Goal: Contribute content

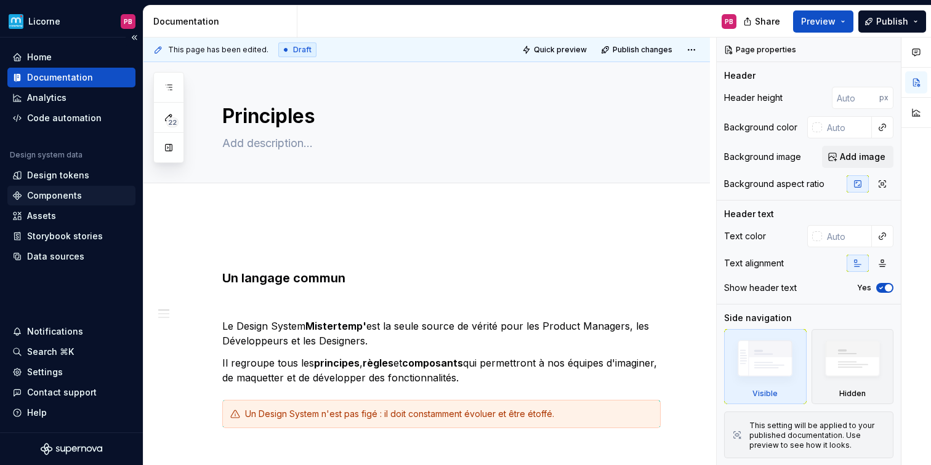
click at [87, 193] on div "Components" at bounding box center [71, 196] width 118 height 12
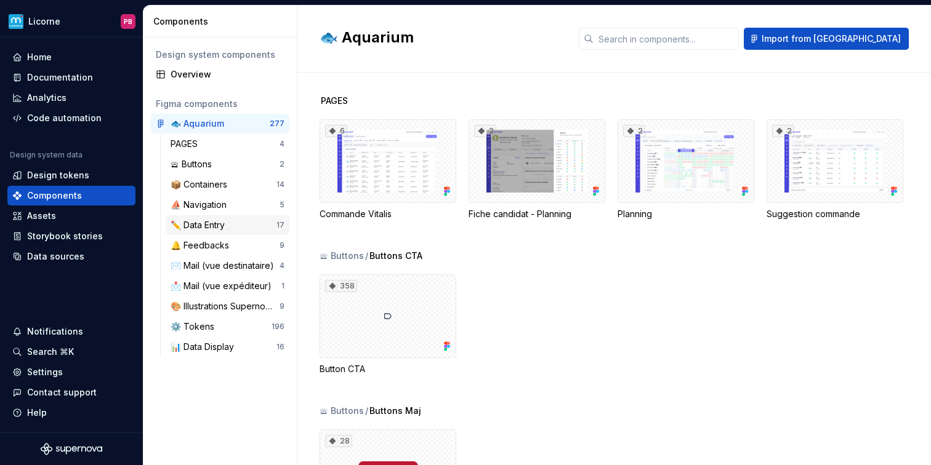
click at [232, 225] on div "✏️ Data Entry" at bounding box center [224, 225] width 106 height 12
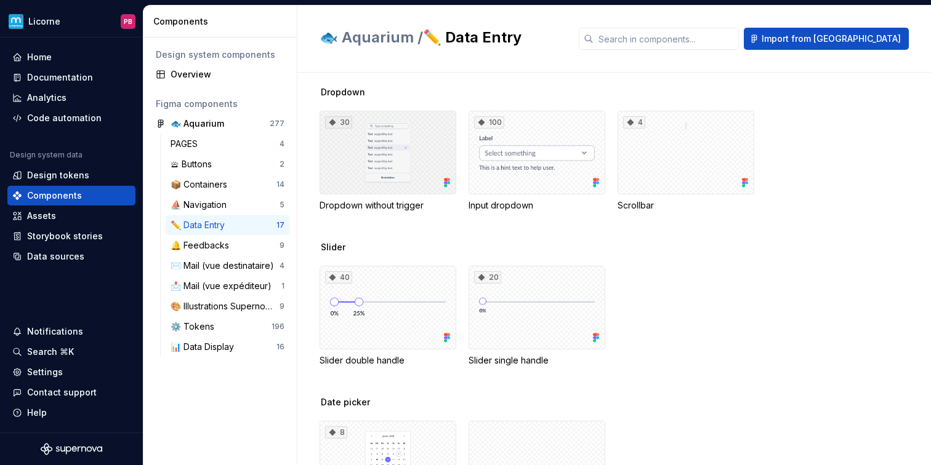
scroll to position [583, 0]
click at [401, 153] on div "30" at bounding box center [387, 152] width 137 height 84
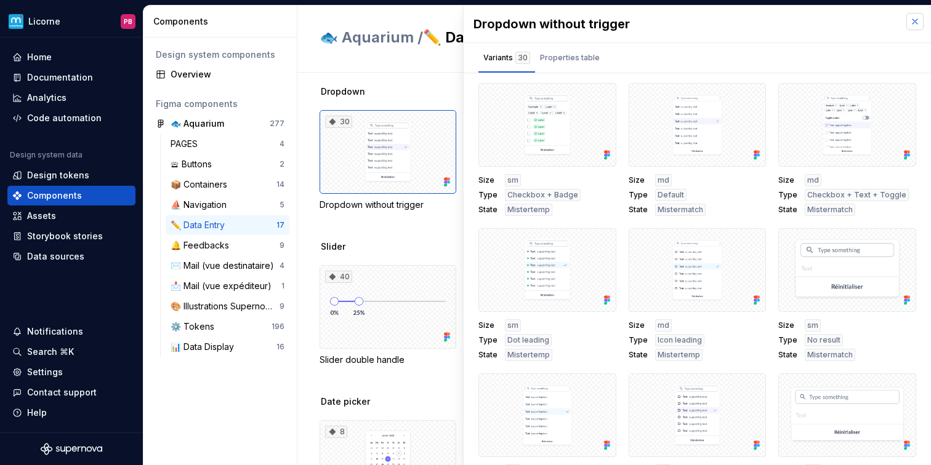
click at [916, 24] on button "button" at bounding box center [914, 21] width 17 height 17
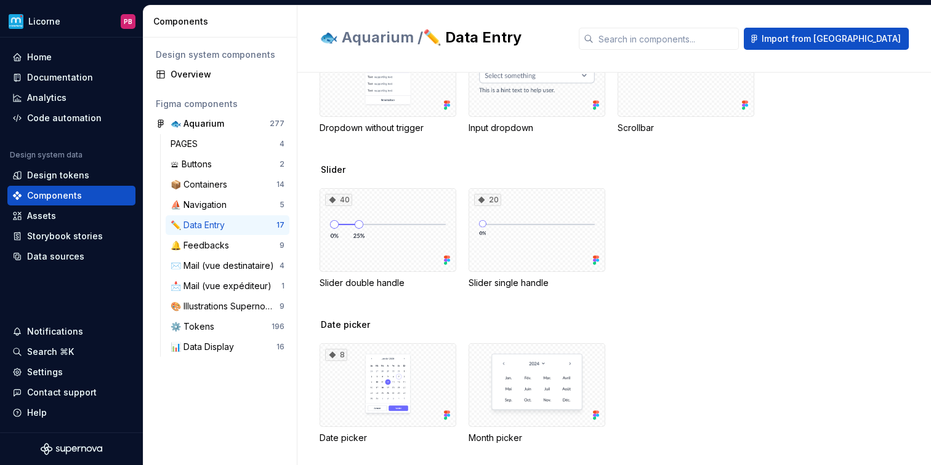
scroll to position [480, 0]
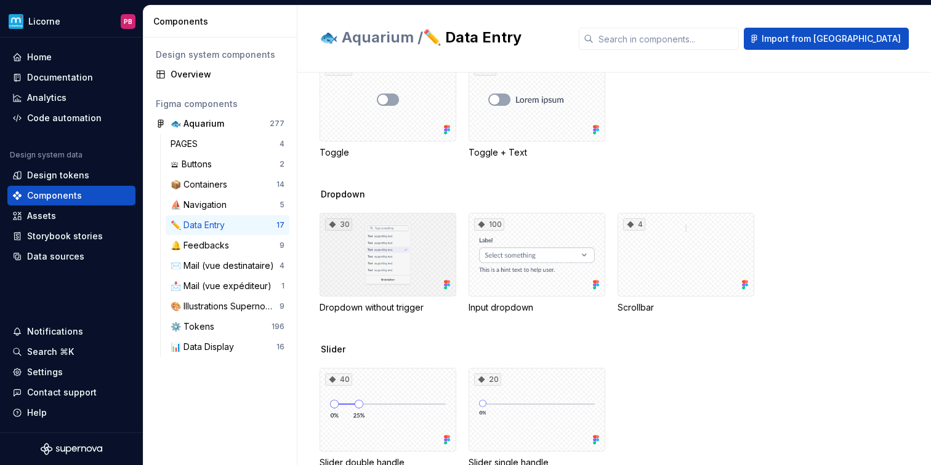
click at [407, 246] on div "30" at bounding box center [387, 255] width 137 height 84
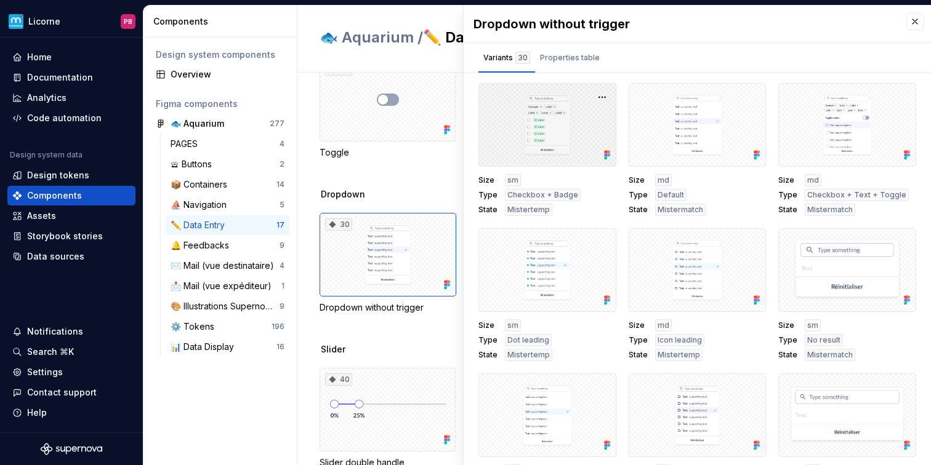
click at [560, 126] on div at bounding box center [547, 125] width 138 height 84
click at [598, 99] on button "button" at bounding box center [601, 97] width 17 height 17
click at [652, 66] on div "Variants 30 Properties table" at bounding box center [697, 58] width 467 height 30
click at [913, 25] on button "button" at bounding box center [914, 21] width 17 height 17
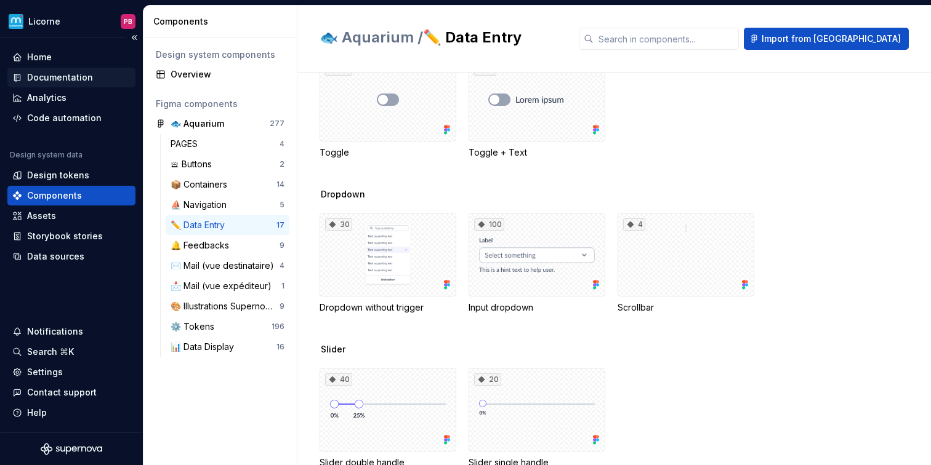
click at [92, 76] on div "Documentation" at bounding box center [71, 77] width 118 height 12
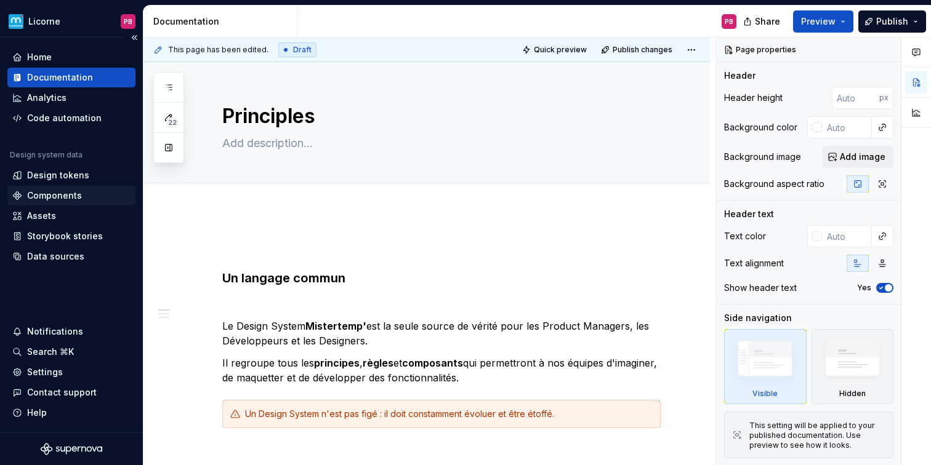
click at [89, 198] on div "Components" at bounding box center [71, 196] width 118 height 12
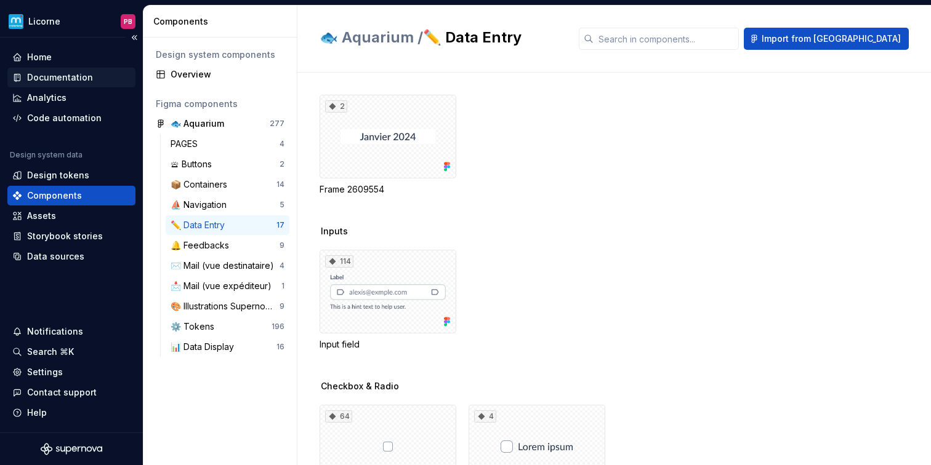
click at [82, 79] on div "Documentation" at bounding box center [60, 77] width 66 height 12
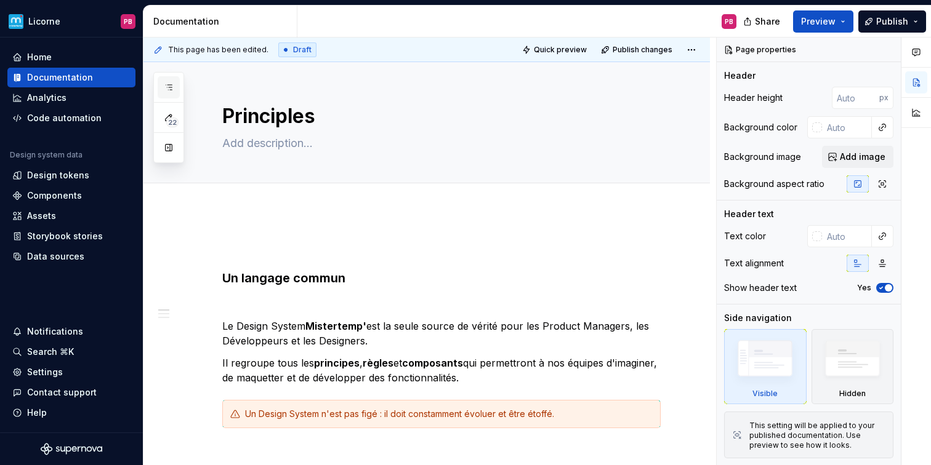
click at [167, 88] on icon "button" at bounding box center [169, 87] width 10 height 10
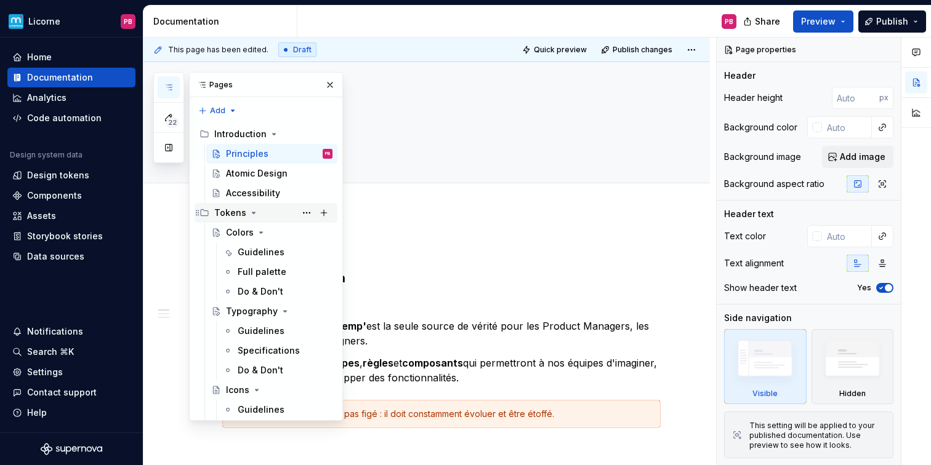
click at [253, 214] on icon "Page tree" at bounding box center [254, 213] width 10 height 10
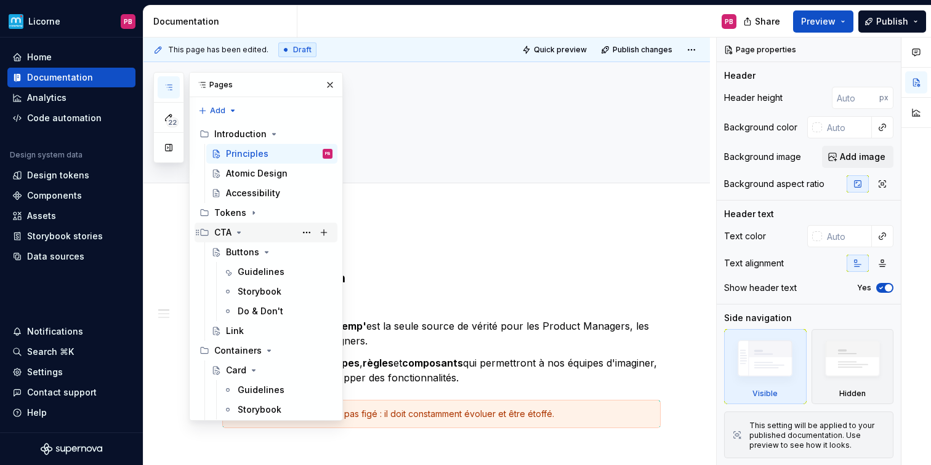
click at [243, 234] on icon "Page tree" at bounding box center [239, 233] width 10 height 10
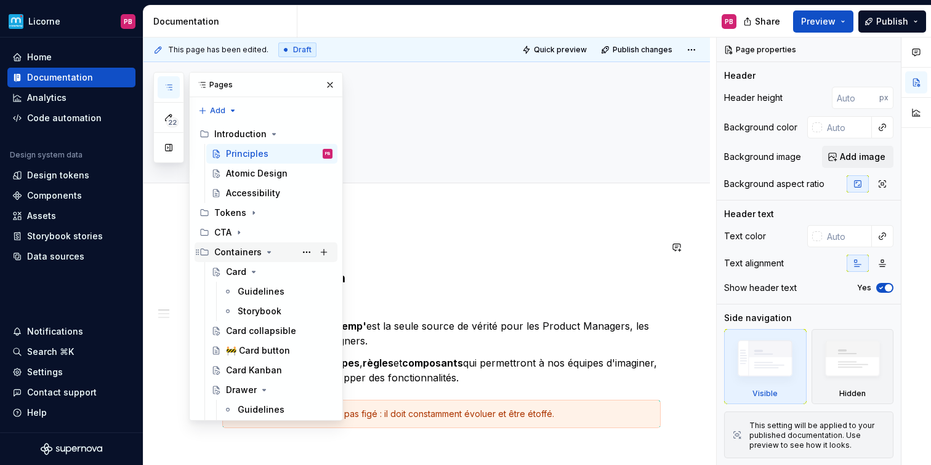
click at [268, 252] on icon "Page tree" at bounding box center [269, 252] width 3 height 1
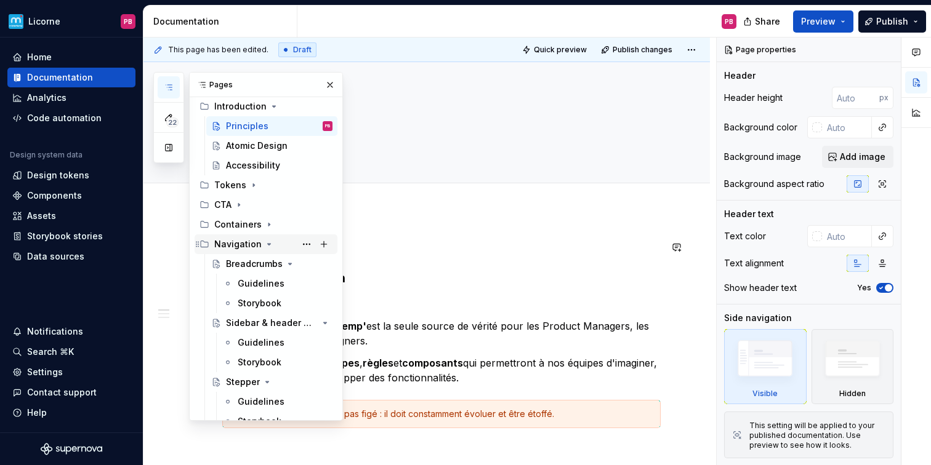
click at [264, 239] on icon "Page tree" at bounding box center [269, 244] width 10 height 10
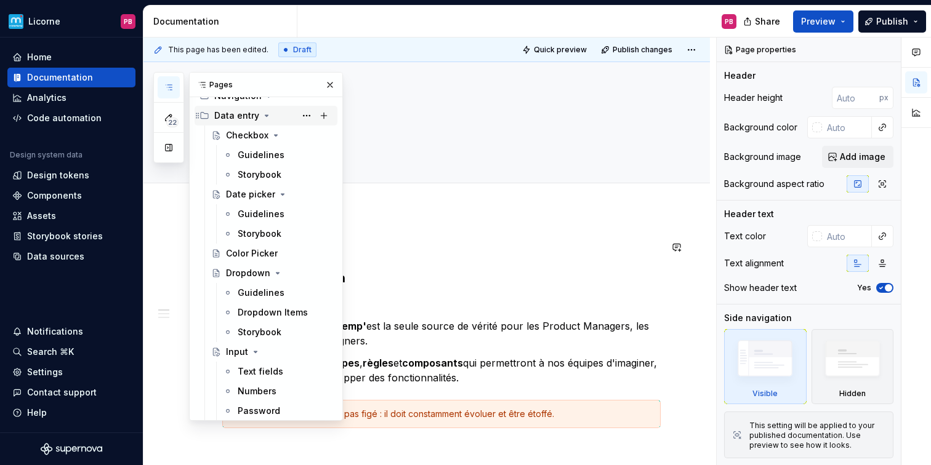
scroll to position [177, 0]
click at [252, 268] on div "Dropdown" at bounding box center [248, 273] width 44 height 12
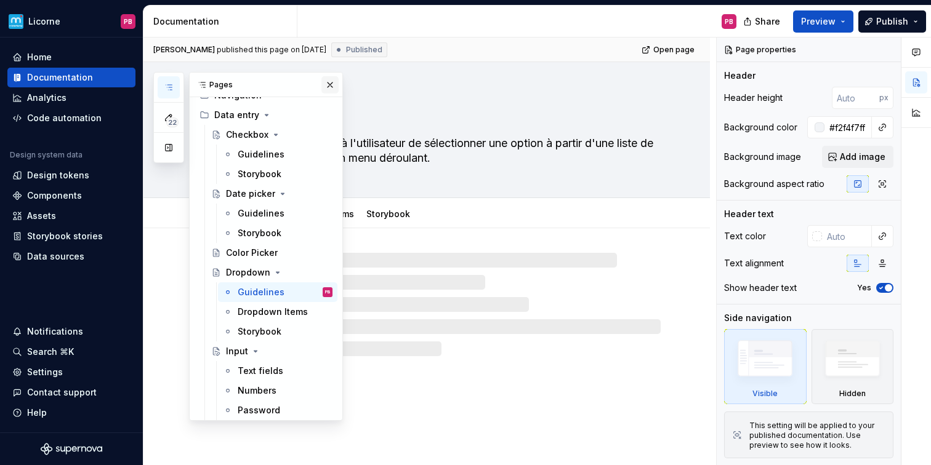
click at [330, 86] on button "button" at bounding box center [329, 84] width 17 height 17
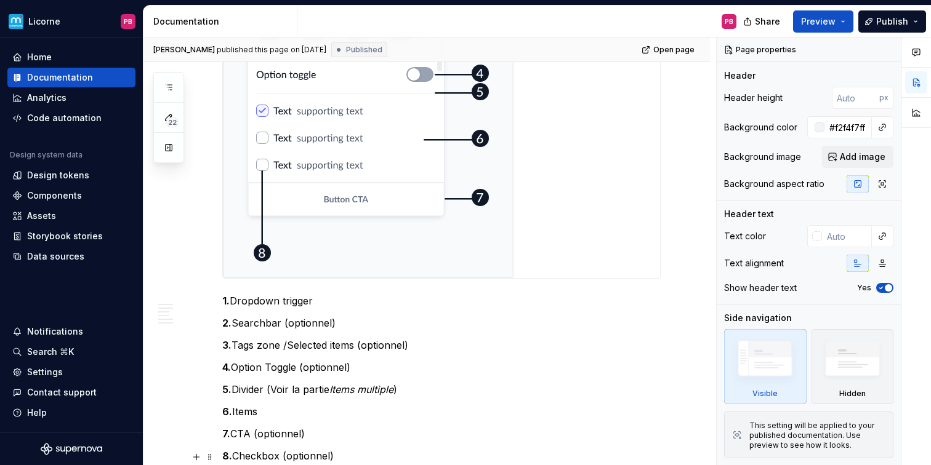
scroll to position [1249, 0]
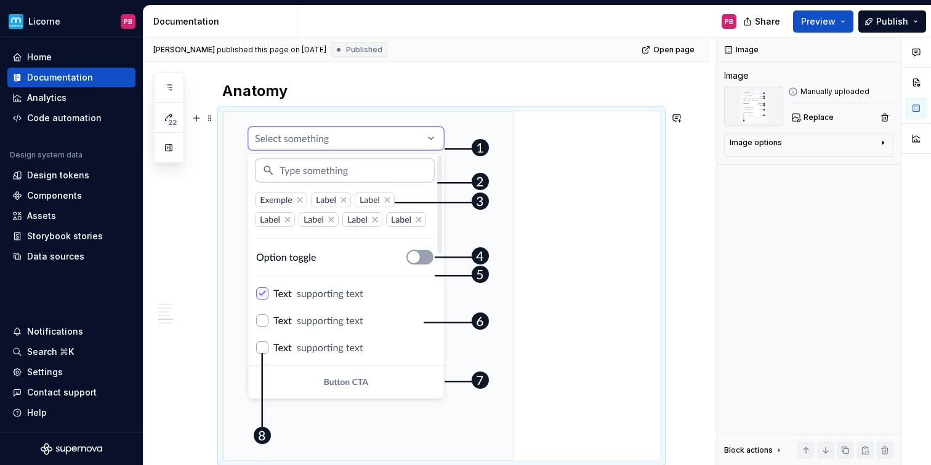
click at [411, 224] on img at bounding box center [368, 286] width 291 height 350
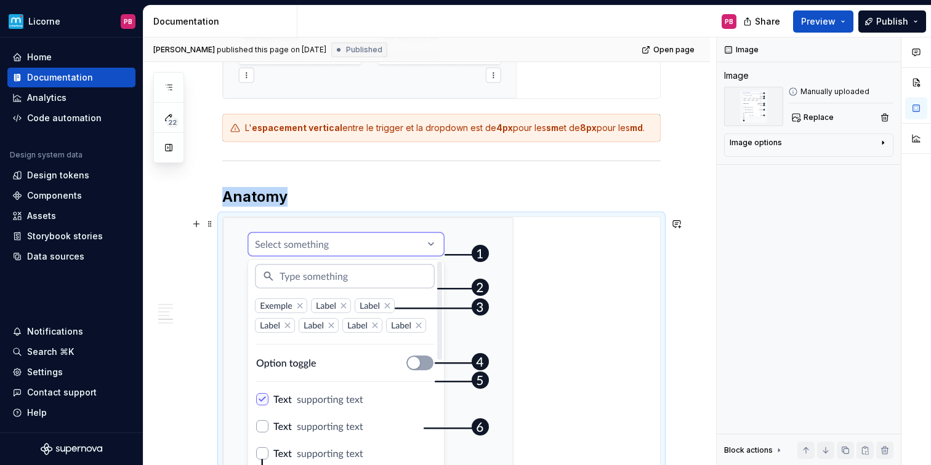
scroll to position [1035, 0]
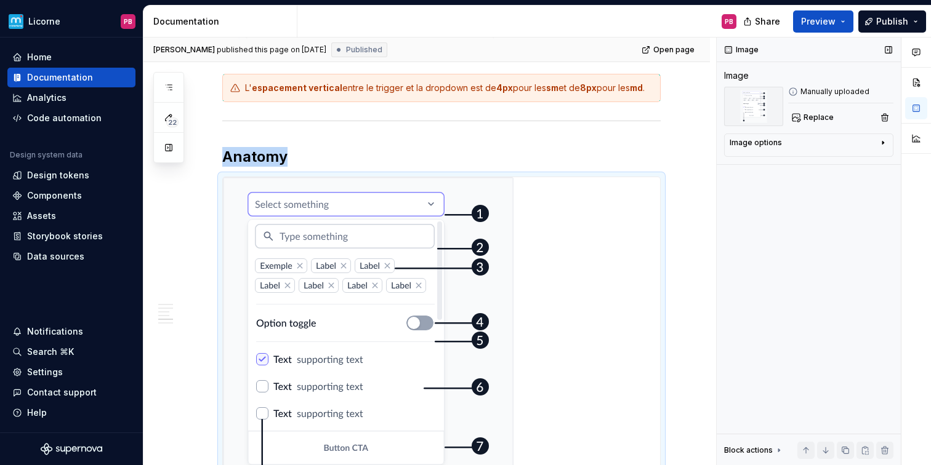
click at [742, 102] on img at bounding box center [753, 106] width 59 height 39
click at [836, 145] on div "Image options" at bounding box center [803, 145] width 148 height 15
click at [771, 108] on img at bounding box center [753, 106] width 59 height 39
click at [827, 89] on div "Manually uploaded" at bounding box center [840, 92] width 105 height 10
click at [819, 114] on span "Replace" at bounding box center [818, 118] width 30 height 10
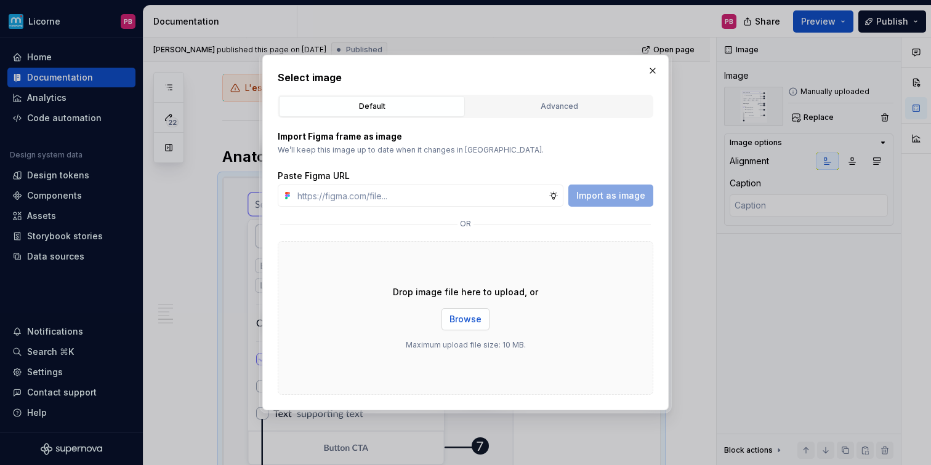
click at [457, 316] on span "Browse" at bounding box center [465, 319] width 32 height 12
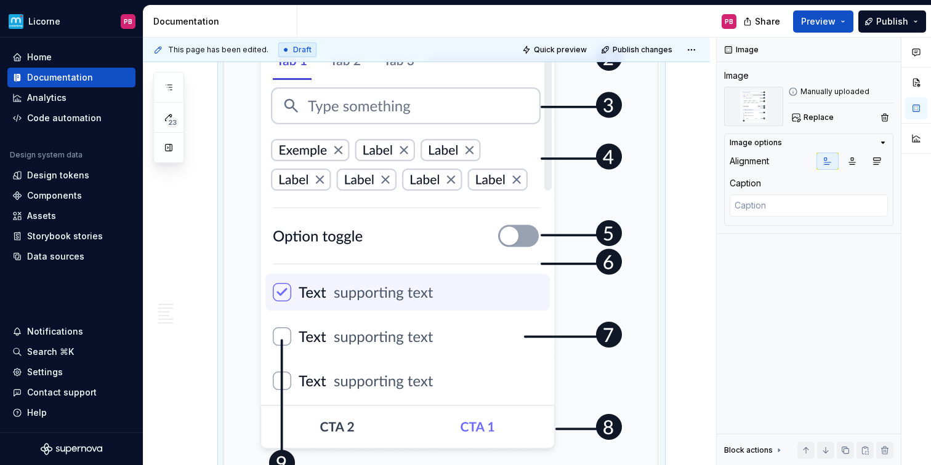
scroll to position [1228, 0]
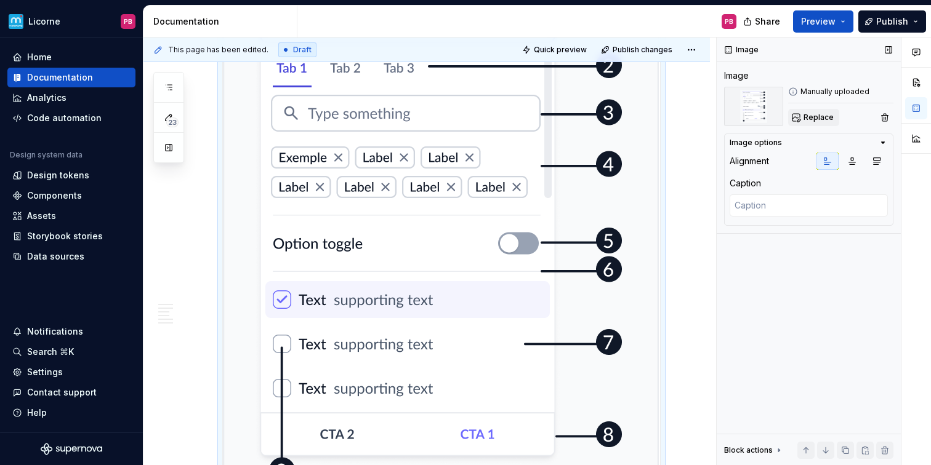
click at [809, 119] on span "Replace" at bounding box center [818, 118] width 30 height 10
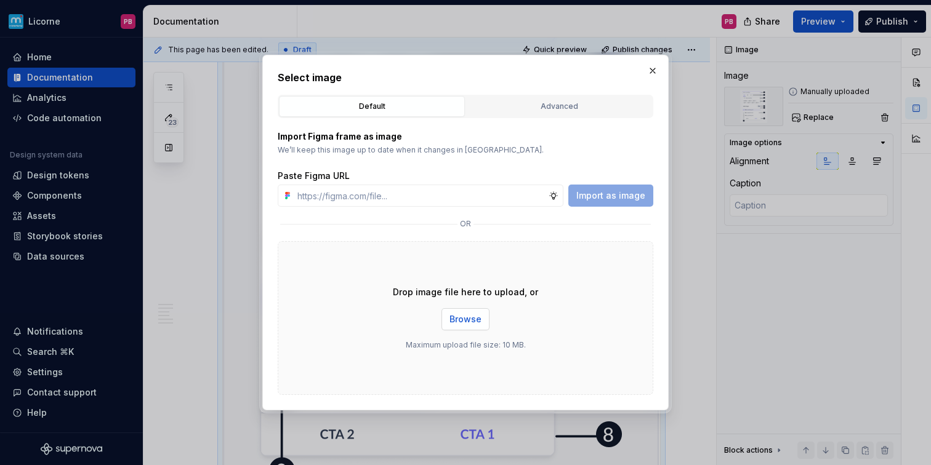
click at [473, 315] on span "Browse" at bounding box center [465, 319] width 32 height 12
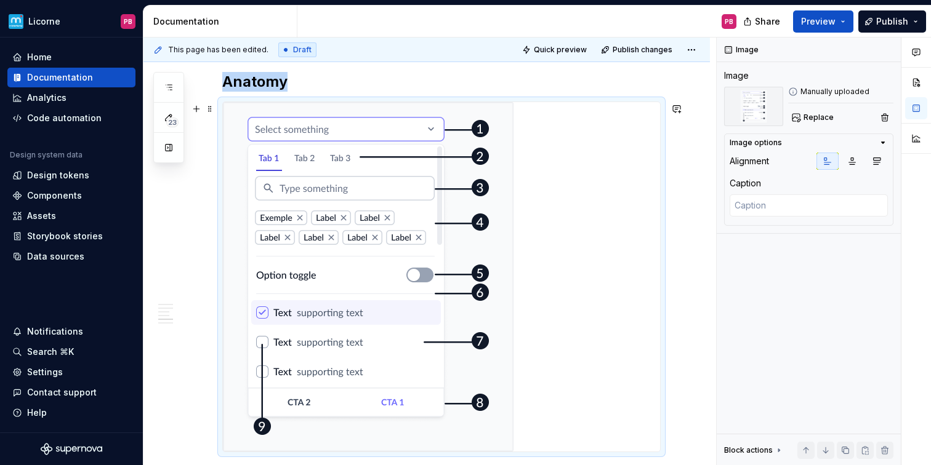
scroll to position [1146, 0]
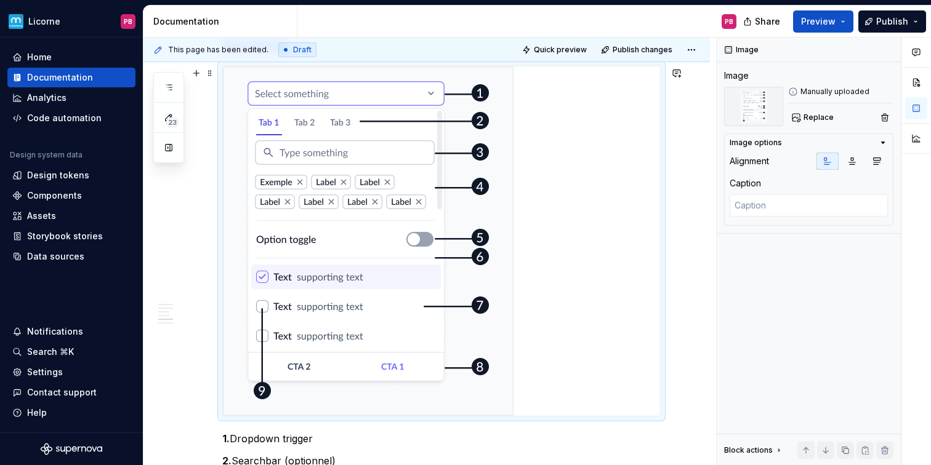
click at [887, 53] on button "button" at bounding box center [888, 49] width 17 height 17
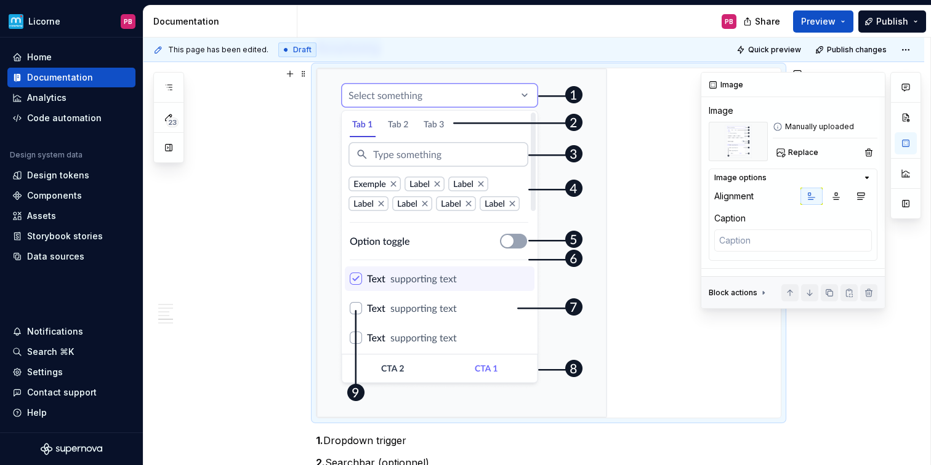
type textarea "*"
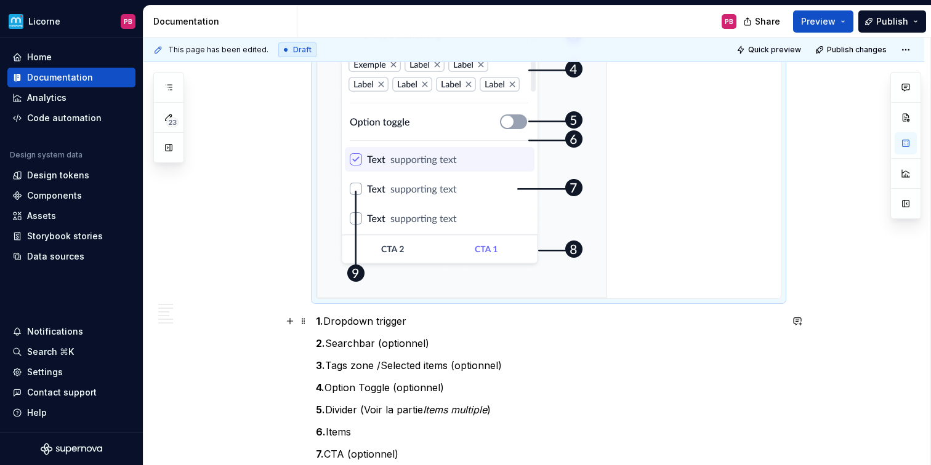
scroll to position [1299, 0]
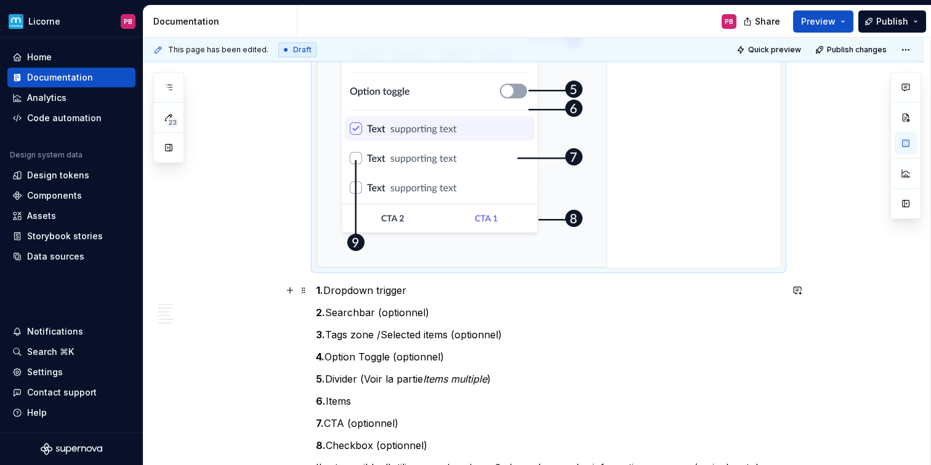
click at [435, 290] on p "1. Dropdown trigger" at bounding box center [548, 290] width 465 height 15
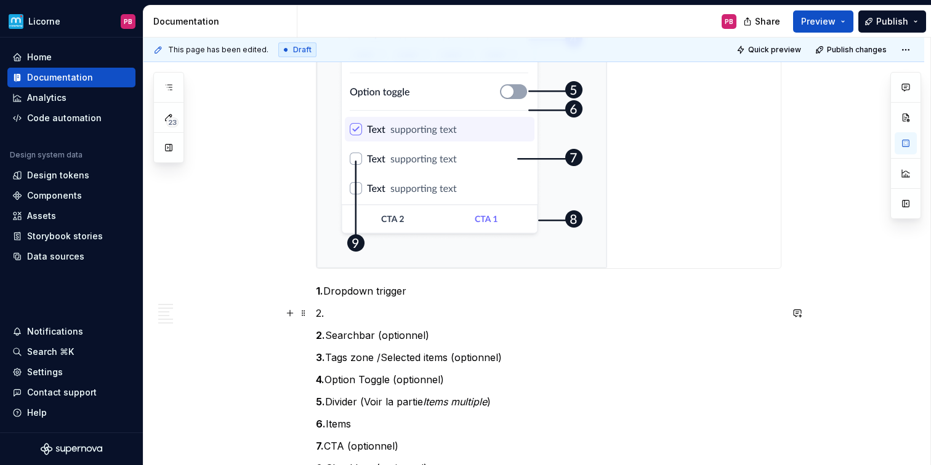
scroll to position [1301, 0]
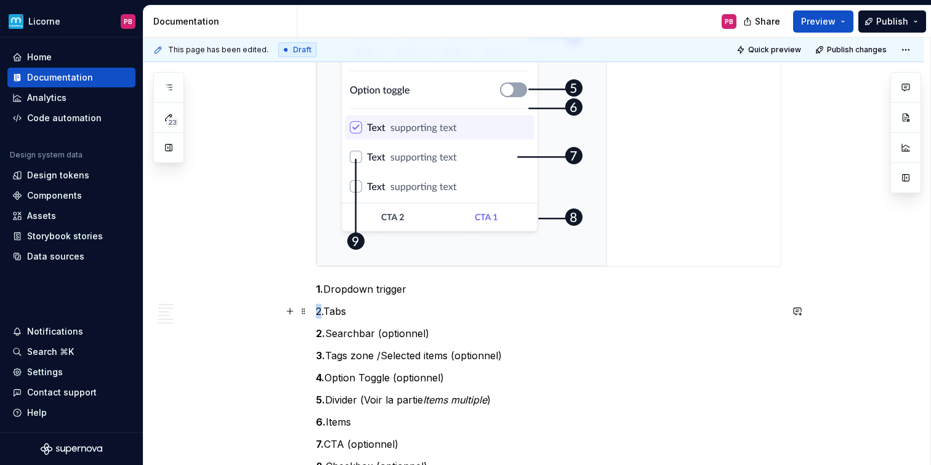
drag, startPoint x: 326, startPoint y: 310, endPoint x: 319, endPoint y: 310, distance: 6.8
click at [319, 310] on p "2.Tabs" at bounding box center [548, 311] width 465 height 15
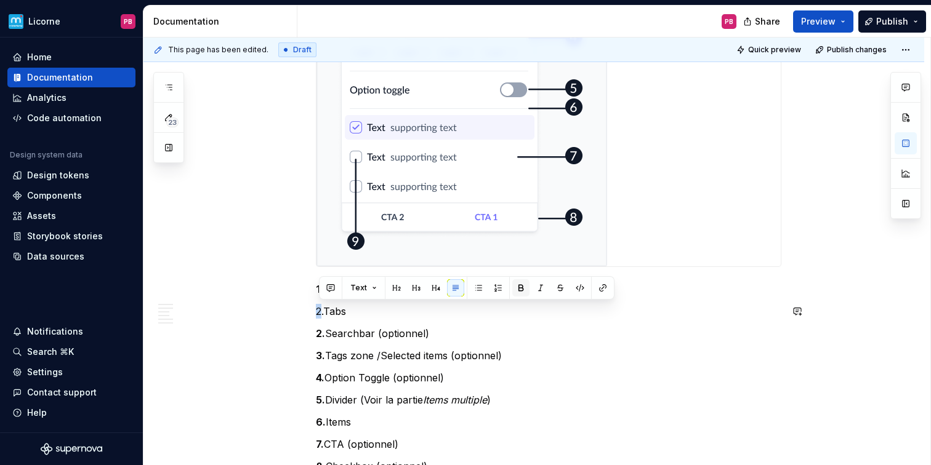
click at [521, 288] on button "button" at bounding box center [520, 287] width 17 height 17
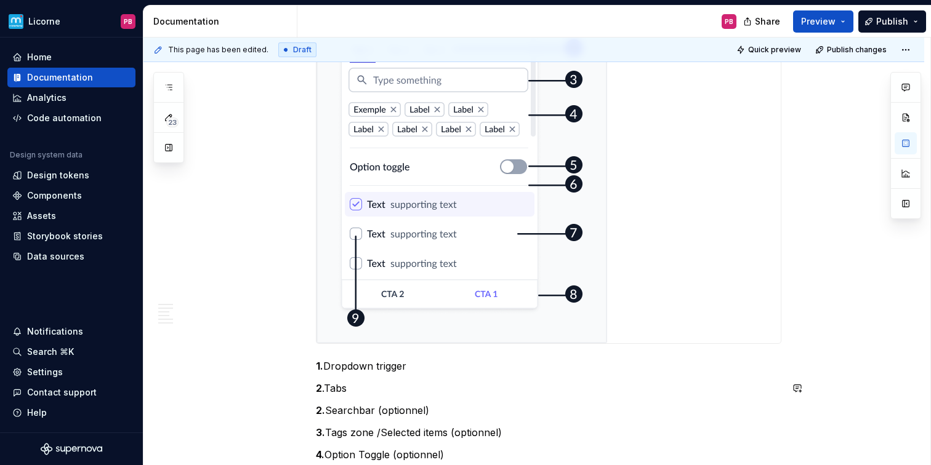
scroll to position [1219, 0]
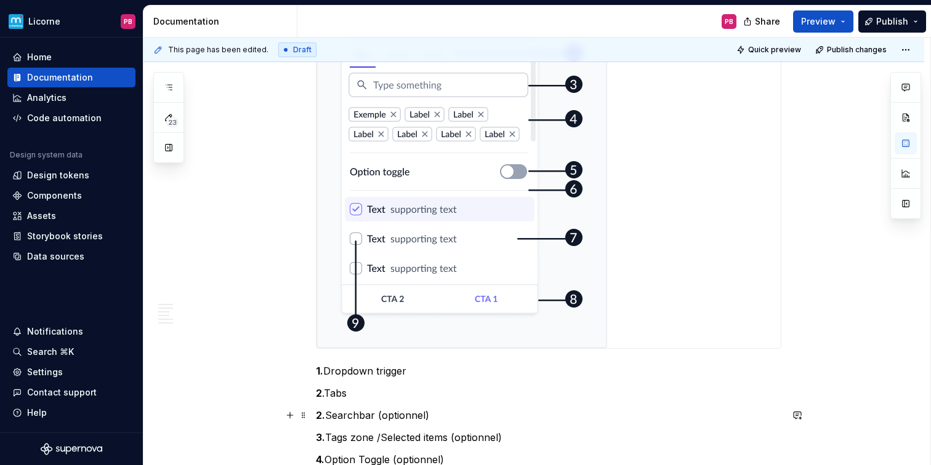
click at [324, 414] on strong "2." at bounding box center [320, 415] width 9 height 12
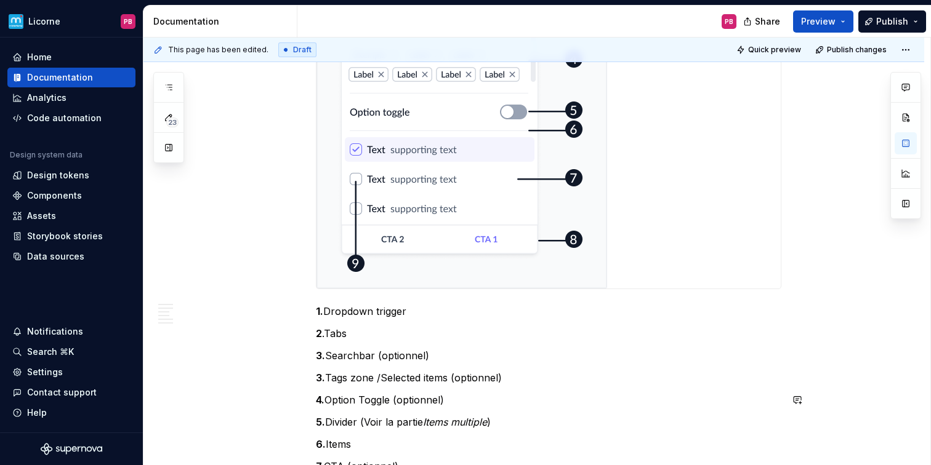
scroll to position [1279, 0]
click at [324, 375] on strong "3." at bounding box center [320, 377] width 9 height 12
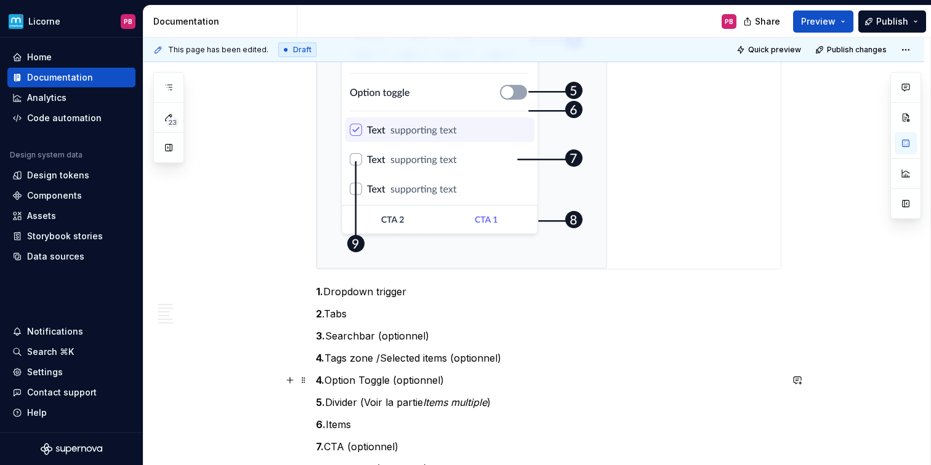
click at [324, 383] on strong "4." at bounding box center [320, 380] width 9 height 12
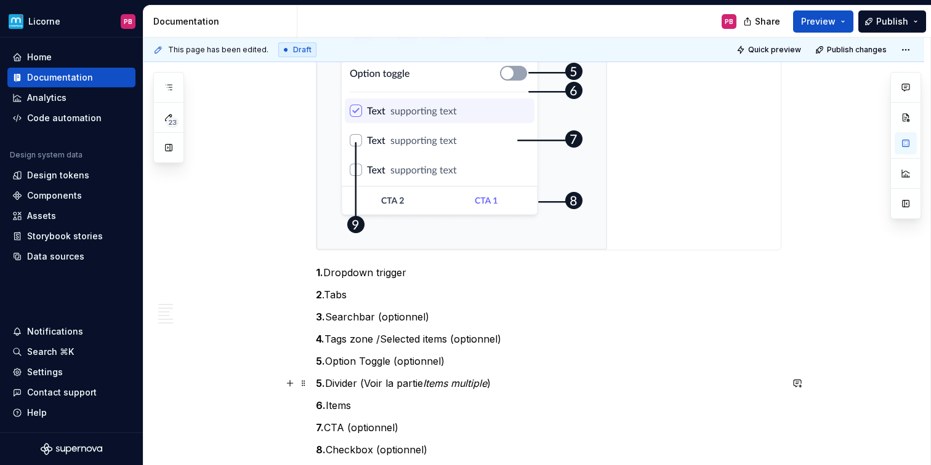
click at [323, 384] on strong "5." at bounding box center [320, 383] width 9 height 12
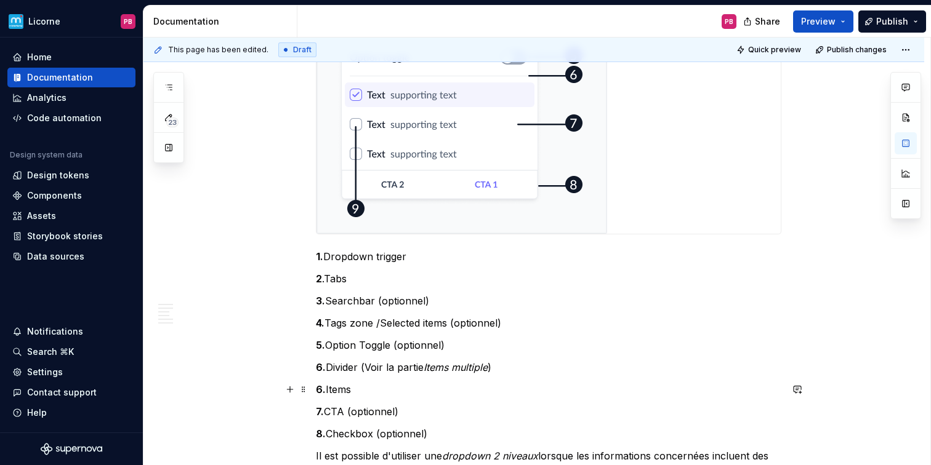
scroll to position [1335, 0]
click at [323, 388] on strong "6." at bounding box center [321, 388] width 10 height 12
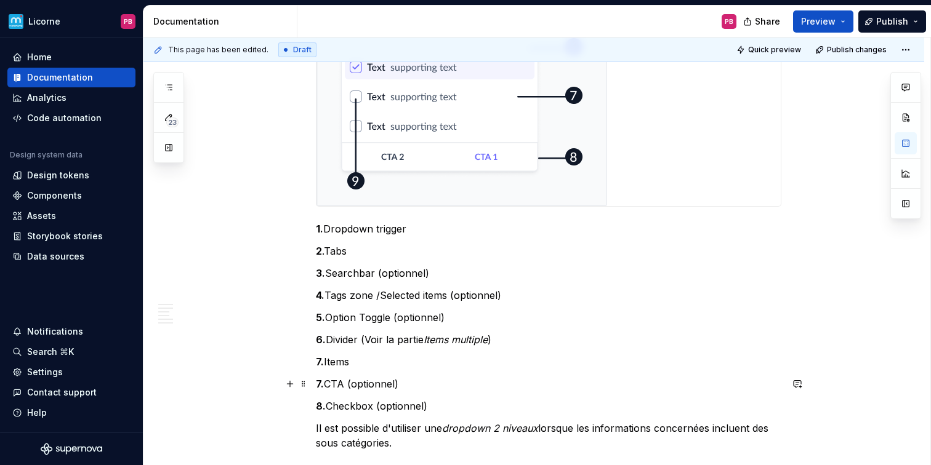
click at [323, 384] on strong "7." at bounding box center [320, 384] width 8 height 12
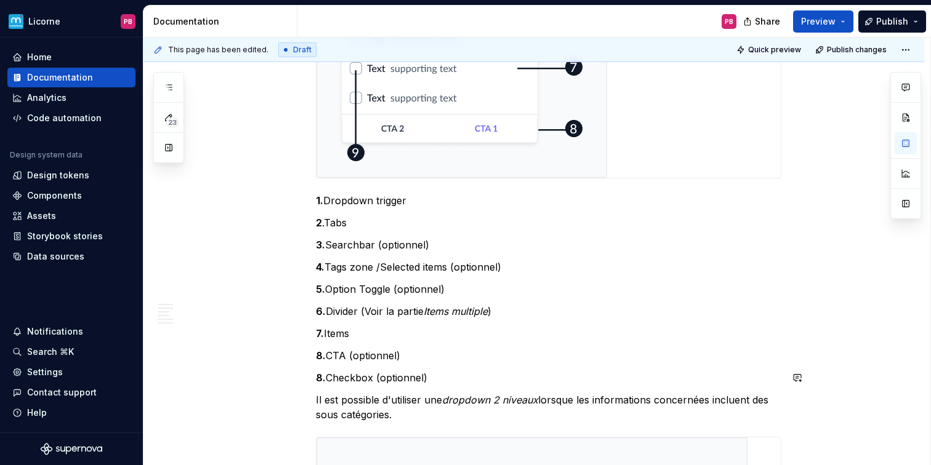
scroll to position [1394, 0]
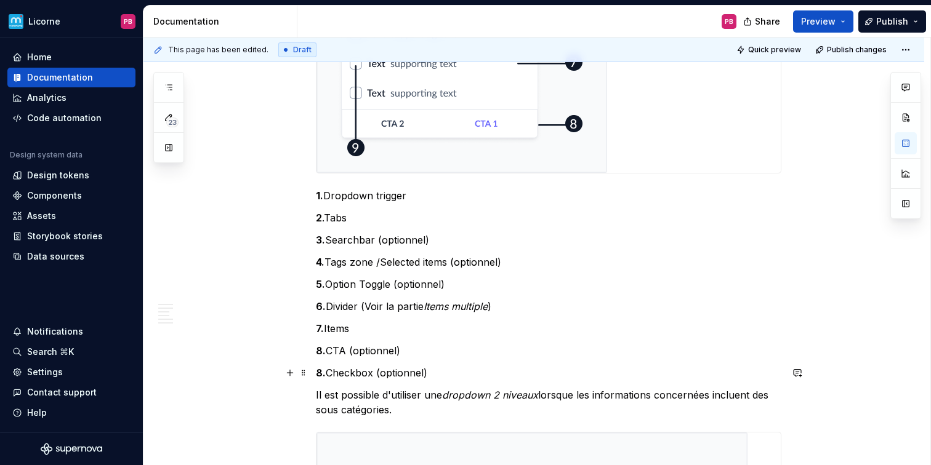
click at [323, 371] on strong "8." at bounding box center [321, 373] width 10 height 12
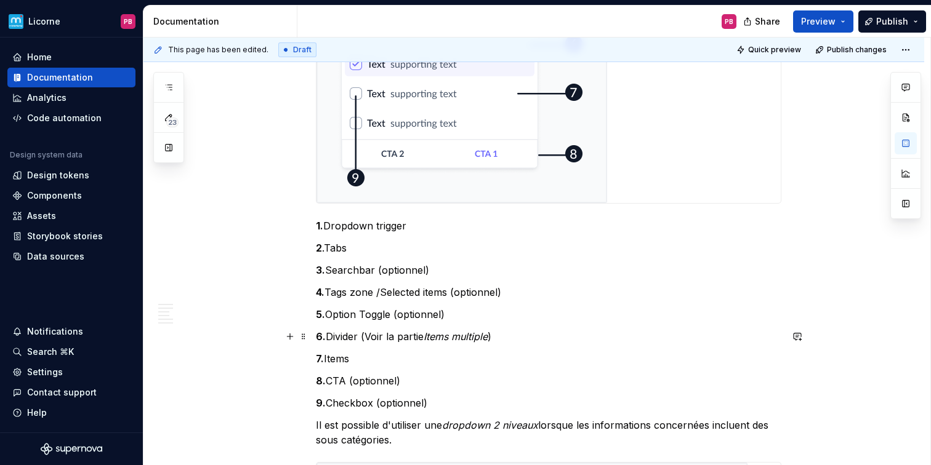
scroll to position [1365, 0]
click at [348, 384] on p "8. CTA (optionnel)" at bounding box center [548, 380] width 465 height 15
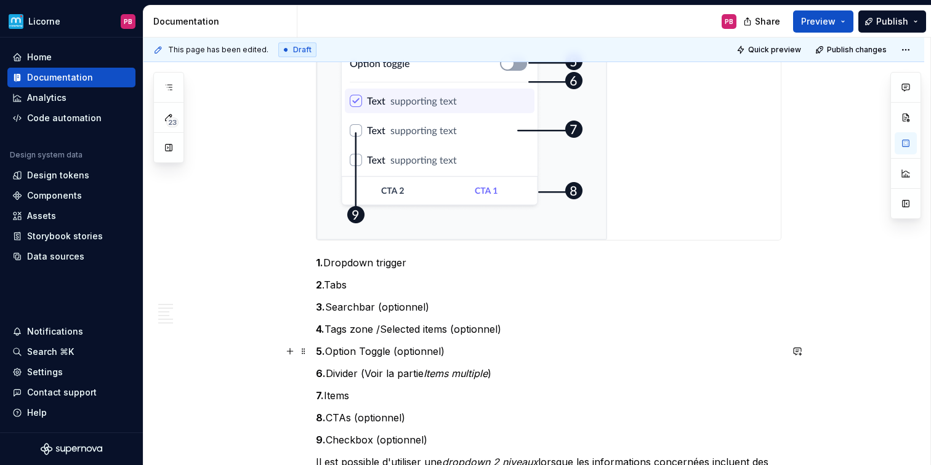
scroll to position [1317, 0]
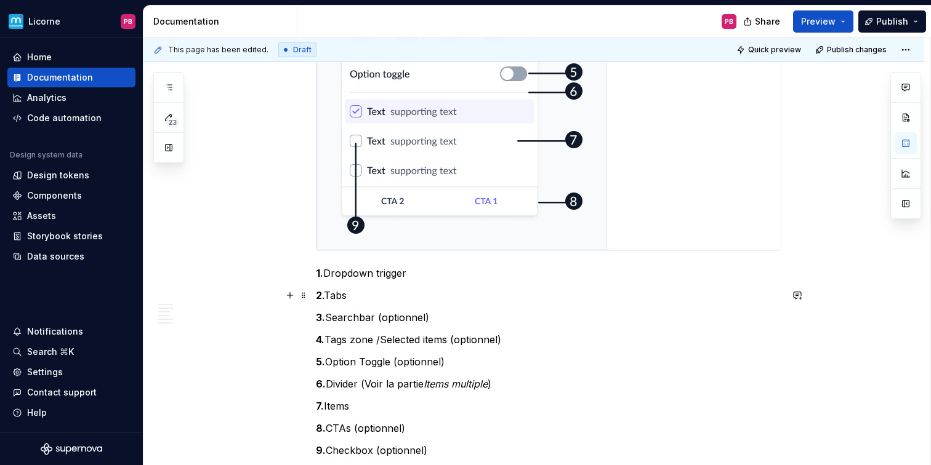
click at [382, 299] on p "2 .Tabs" at bounding box center [548, 295] width 465 height 15
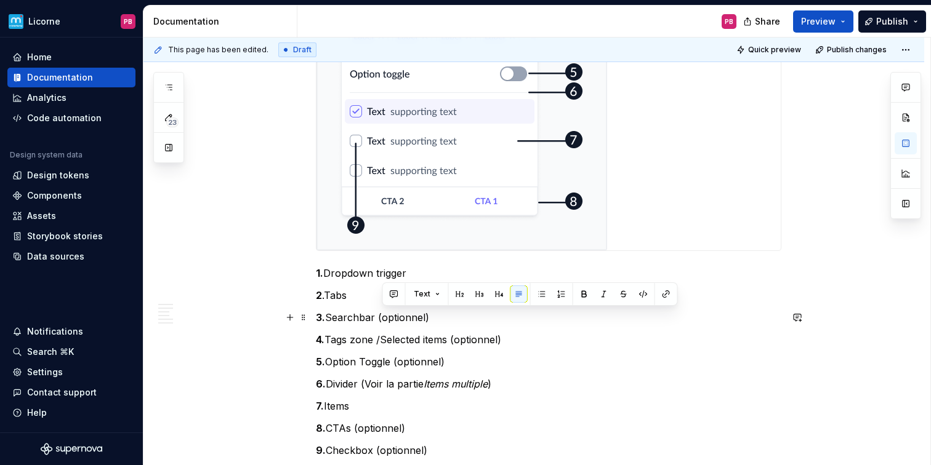
drag, startPoint x: 443, startPoint y: 313, endPoint x: 382, endPoint y: 313, distance: 60.9
click at [382, 313] on p "3. Searchbar (optionnel)" at bounding box center [548, 317] width 465 height 15
copy p "(optionnel)"
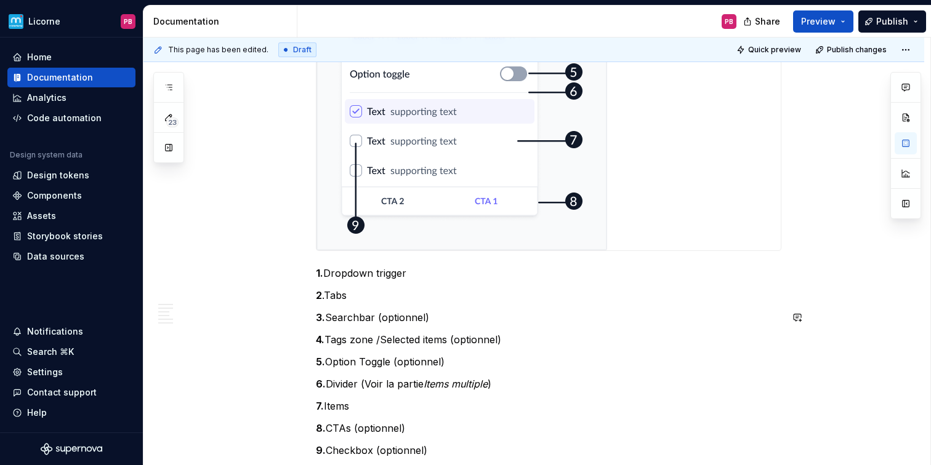
click at [368, 292] on p "2 .Tabs" at bounding box center [548, 295] width 465 height 15
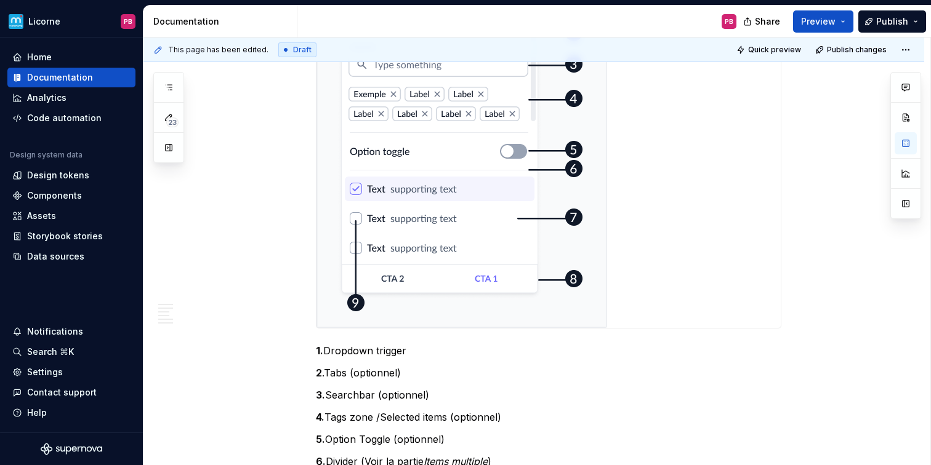
scroll to position [1229, 0]
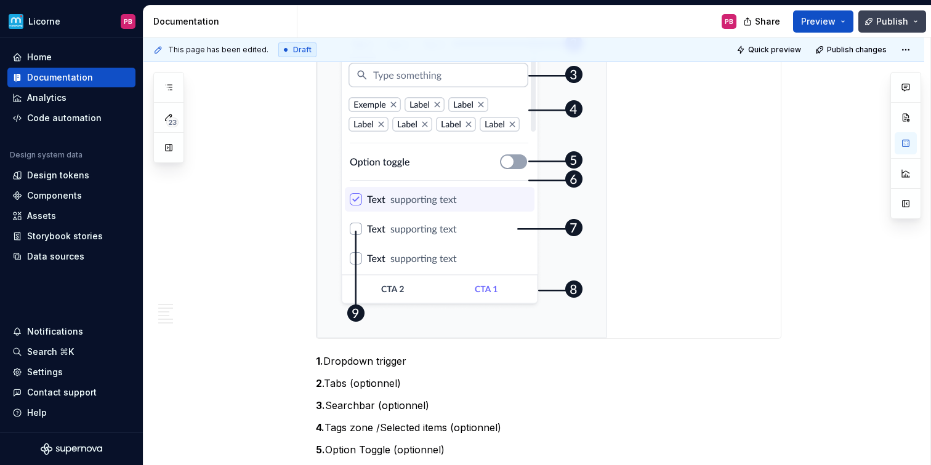
click at [893, 15] on span "Publish" at bounding box center [892, 21] width 32 height 12
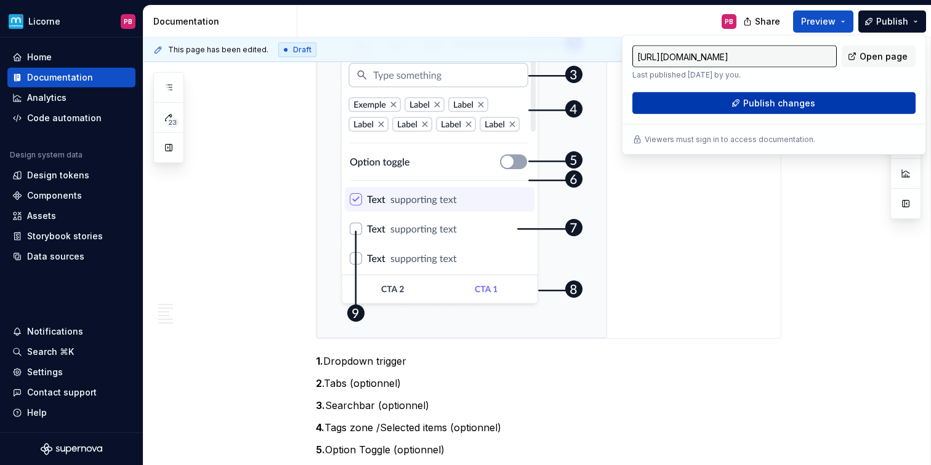
click at [769, 104] on span "Publish changes" at bounding box center [779, 103] width 72 height 12
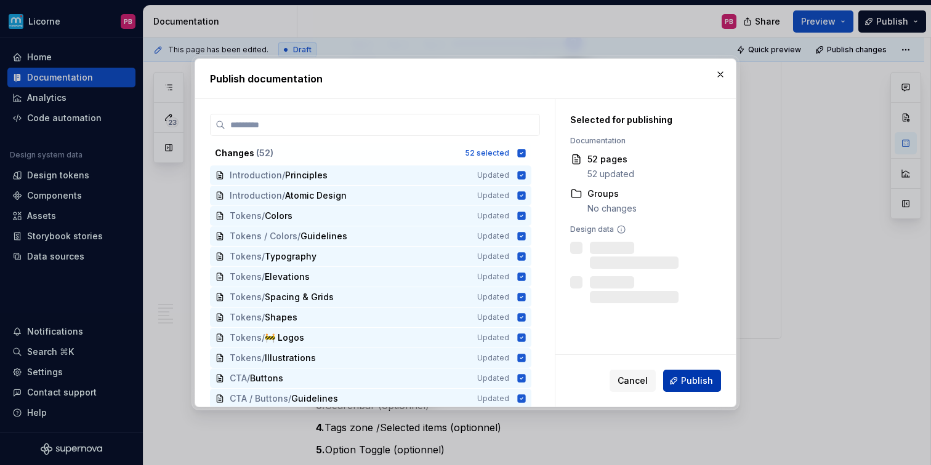
click at [695, 383] on span "Publish" at bounding box center [697, 381] width 32 height 12
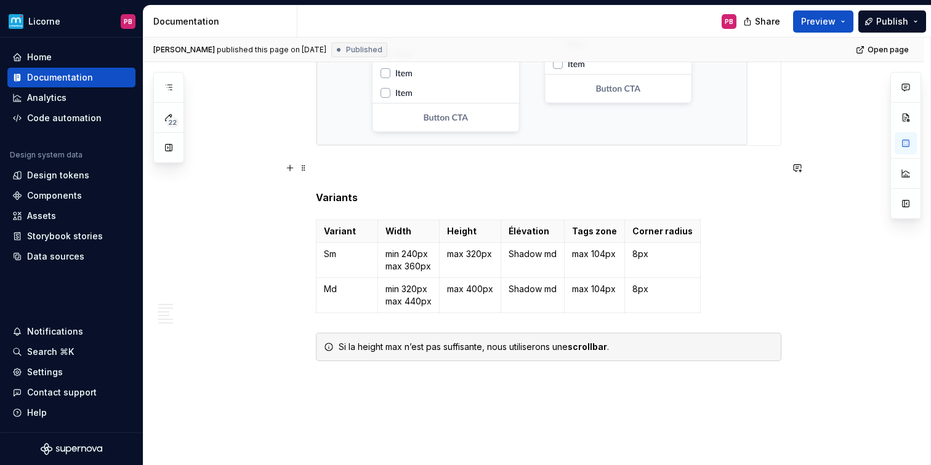
scroll to position [3312, 0]
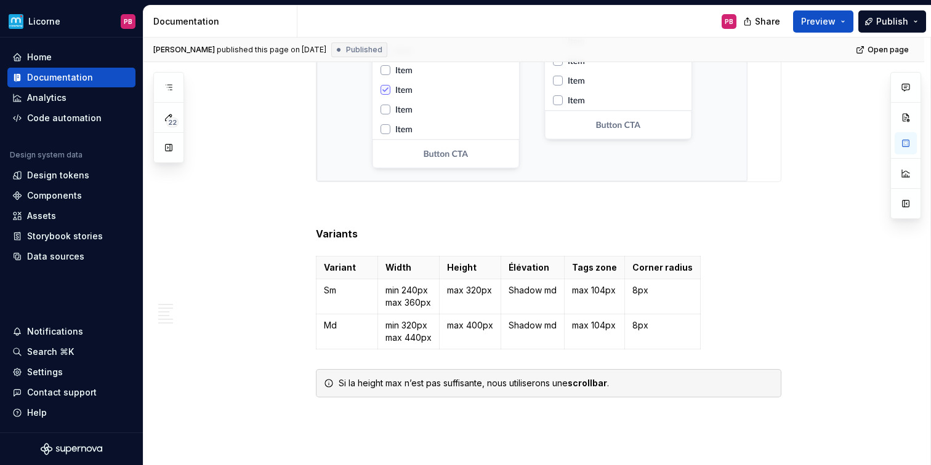
type textarea "*"
